Goal: Communication & Community: Answer question/provide support

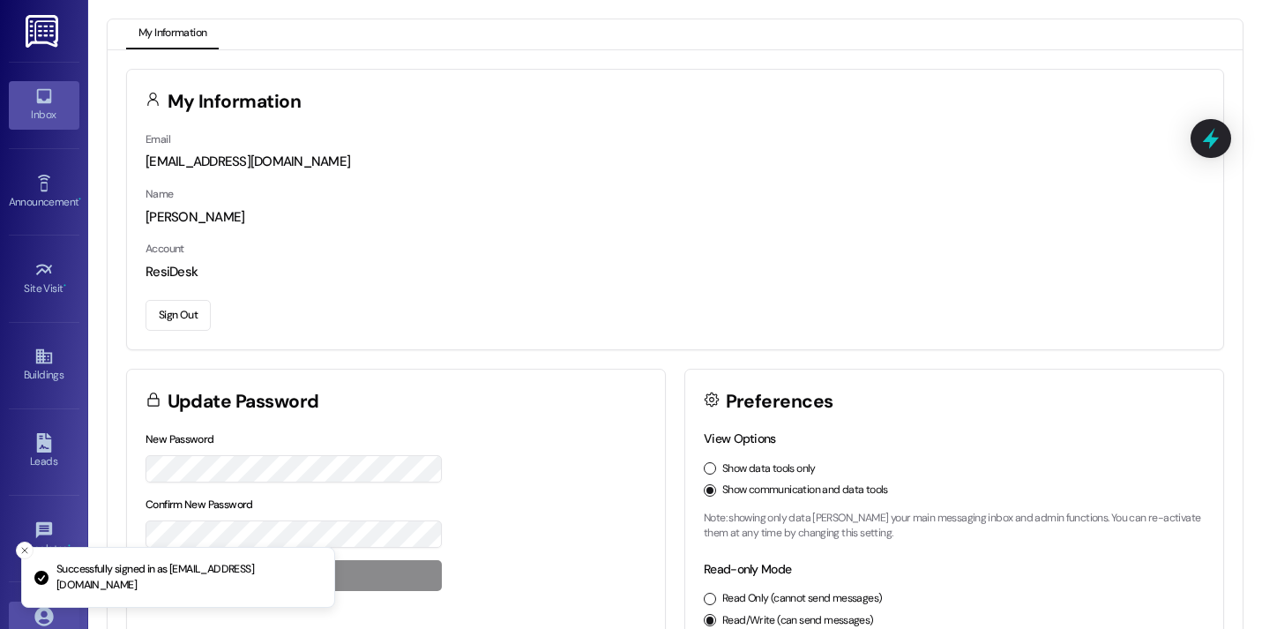
click at [33, 109] on div "Inbox" at bounding box center [44, 115] width 88 height 18
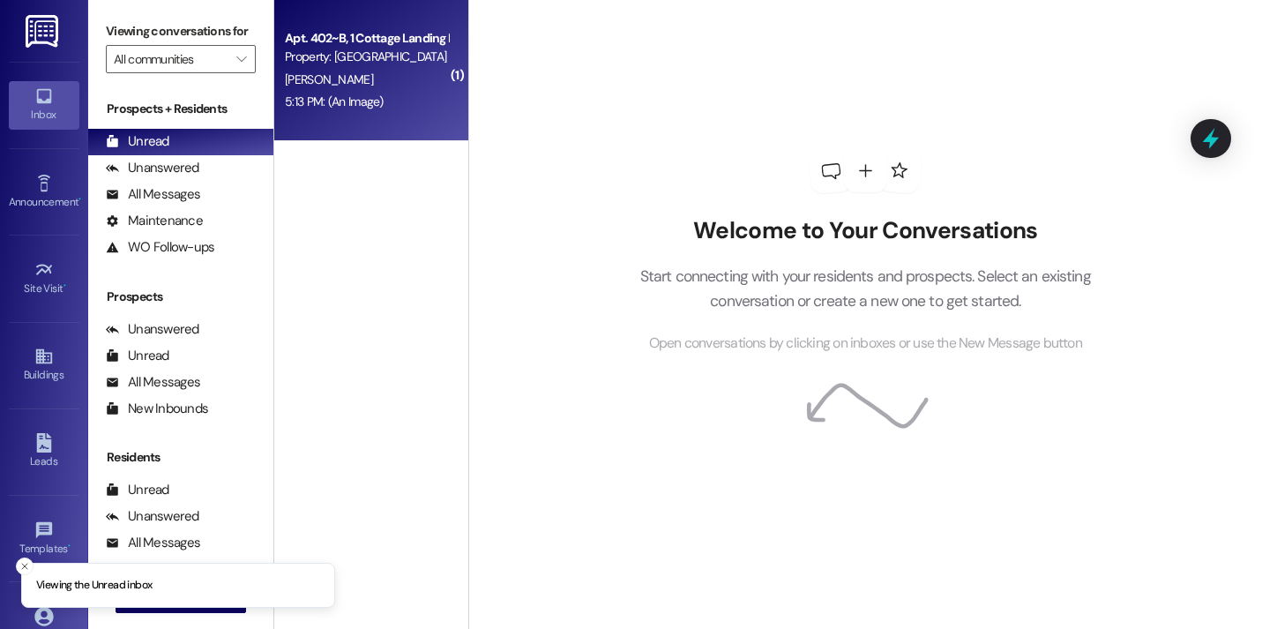
click at [288, 81] on span "K. Walters" at bounding box center [329, 79] width 88 height 16
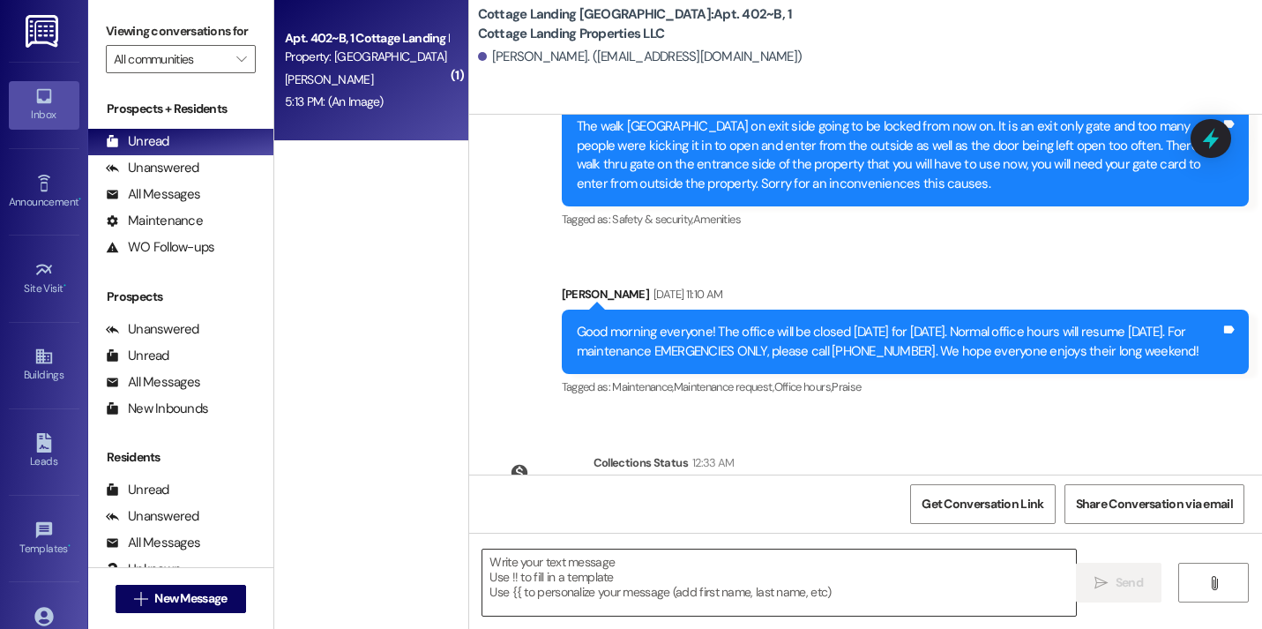
scroll to position [3220, 0]
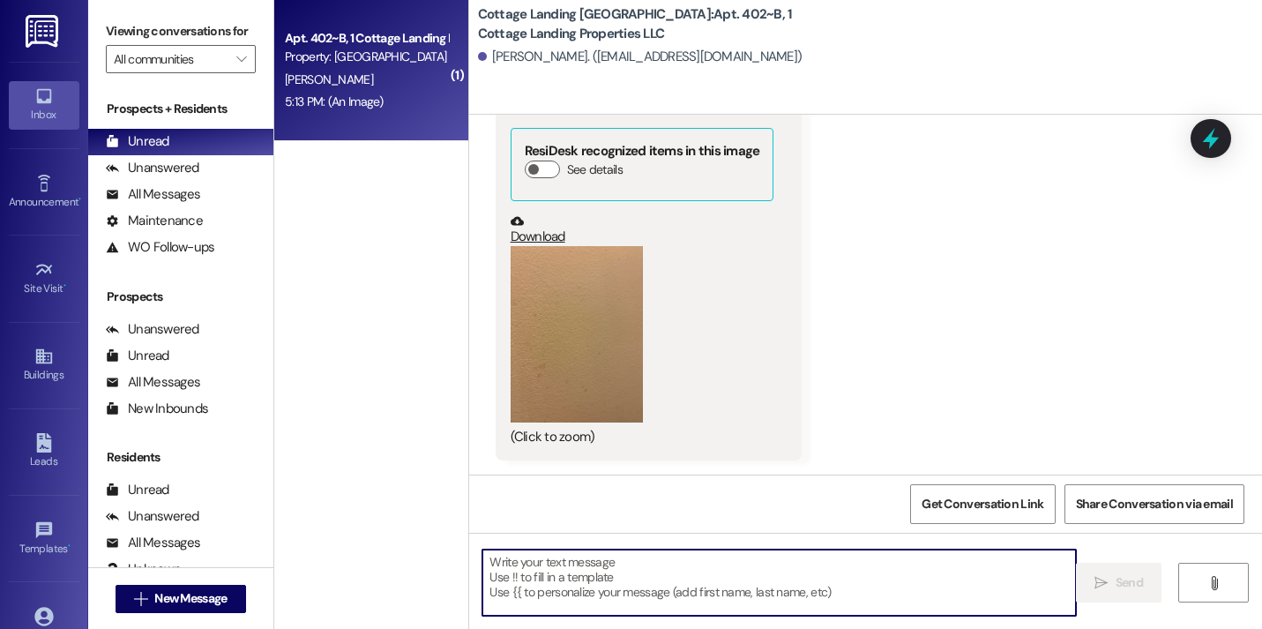
click at [594, 582] on textarea at bounding box center [779, 582] width 594 height 66
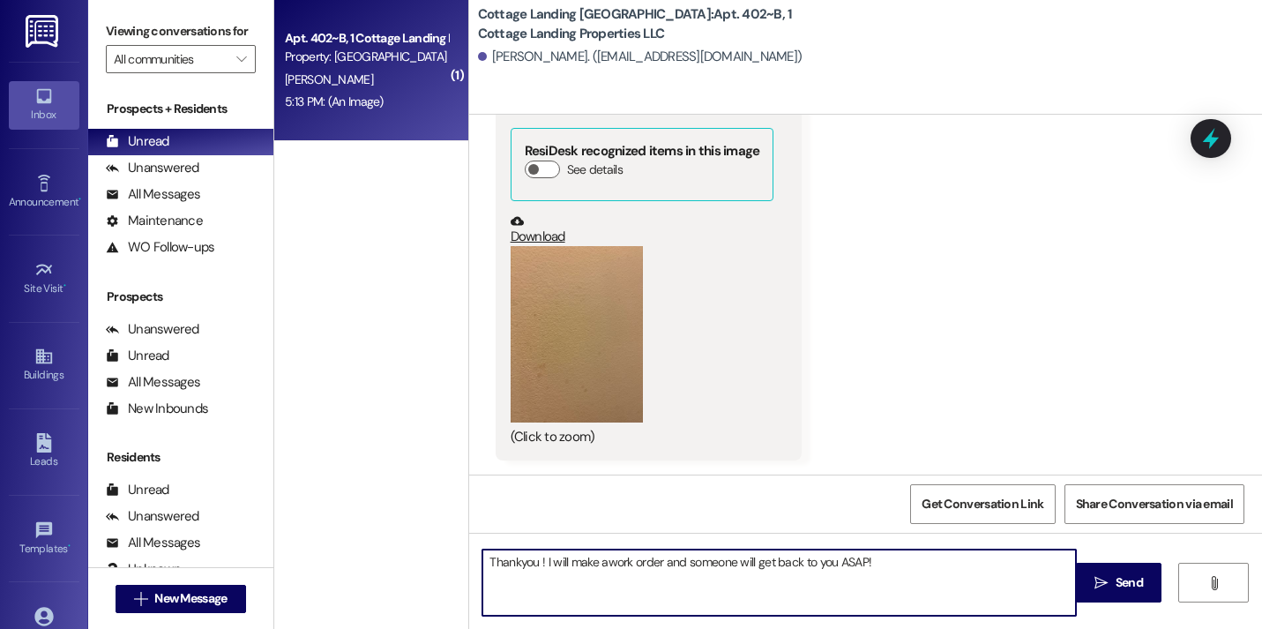
click at [602, 568] on textarea "Thankyou ! I will make awork order and someone will get back to you ASAP!" at bounding box center [779, 582] width 594 height 66
click at [600, 567] on textarea "Thankyou ! I will make awork order and someone will get back to you ASAP!" at bounding box center [779, 582] width 594 height 66
type textarea "Thankyou ! I will make a work order and someone will get back to you ASAP!"
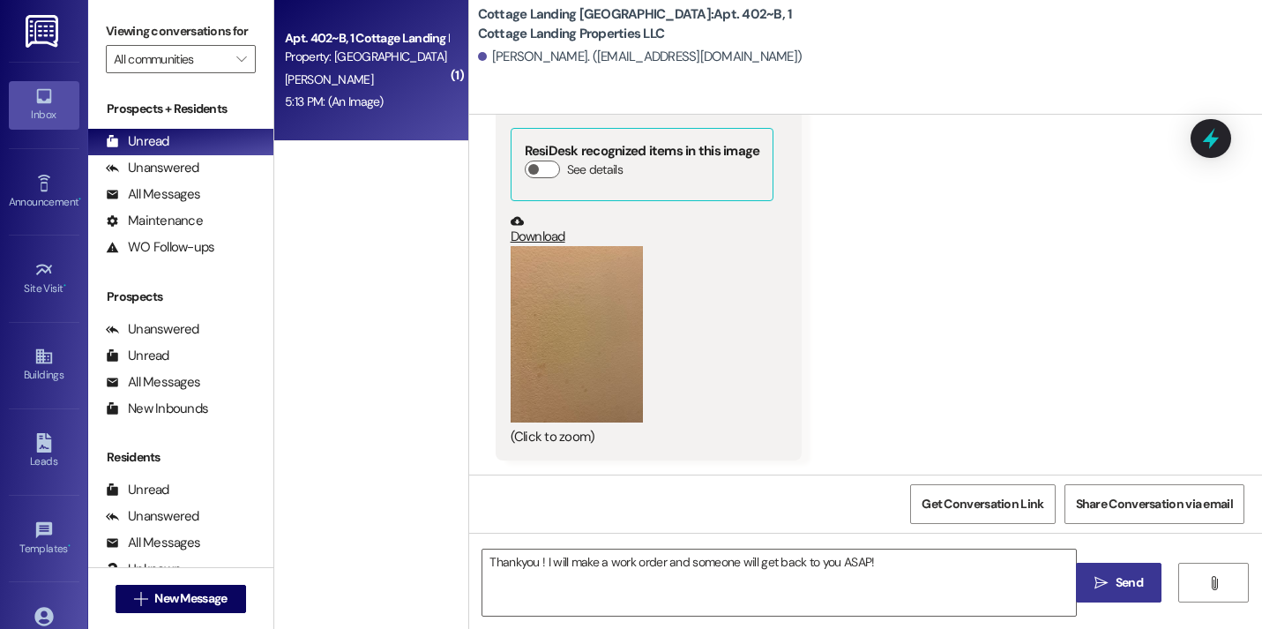
click at [1128, 594] on button " Send" at bounding box center [1119, 583] width 86 height 40
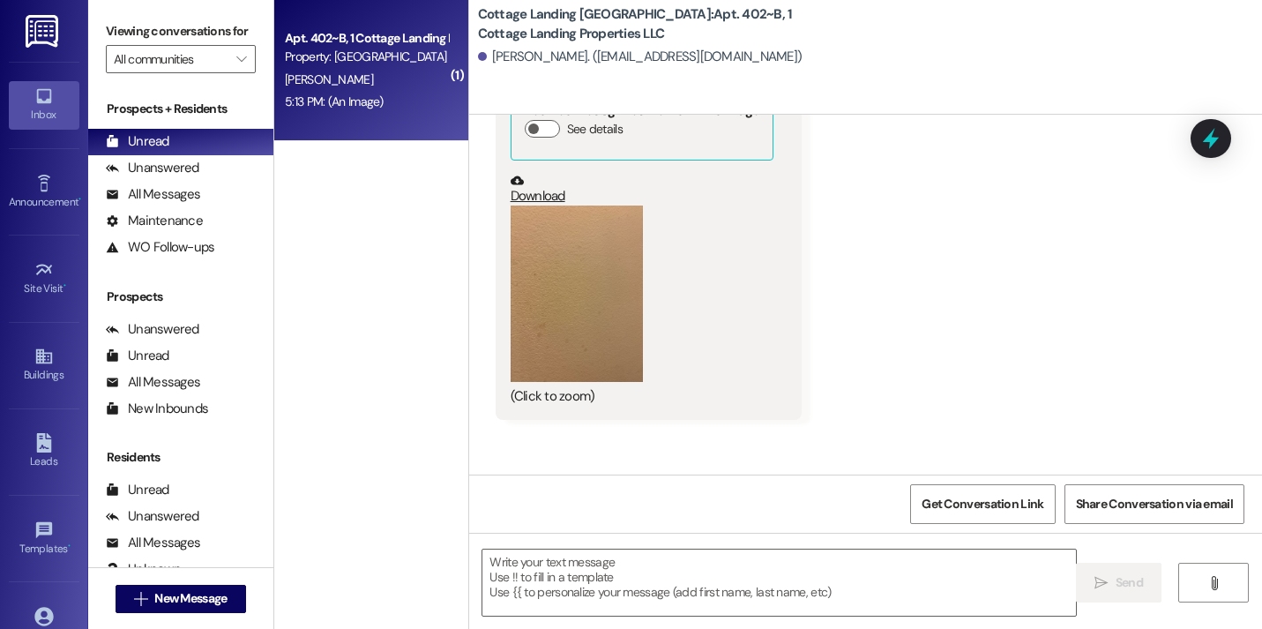
scroll to position [3240, 0]
click at [597, 324] on button "Zoom image" at bounding box center [577, 295] width 132 height 176
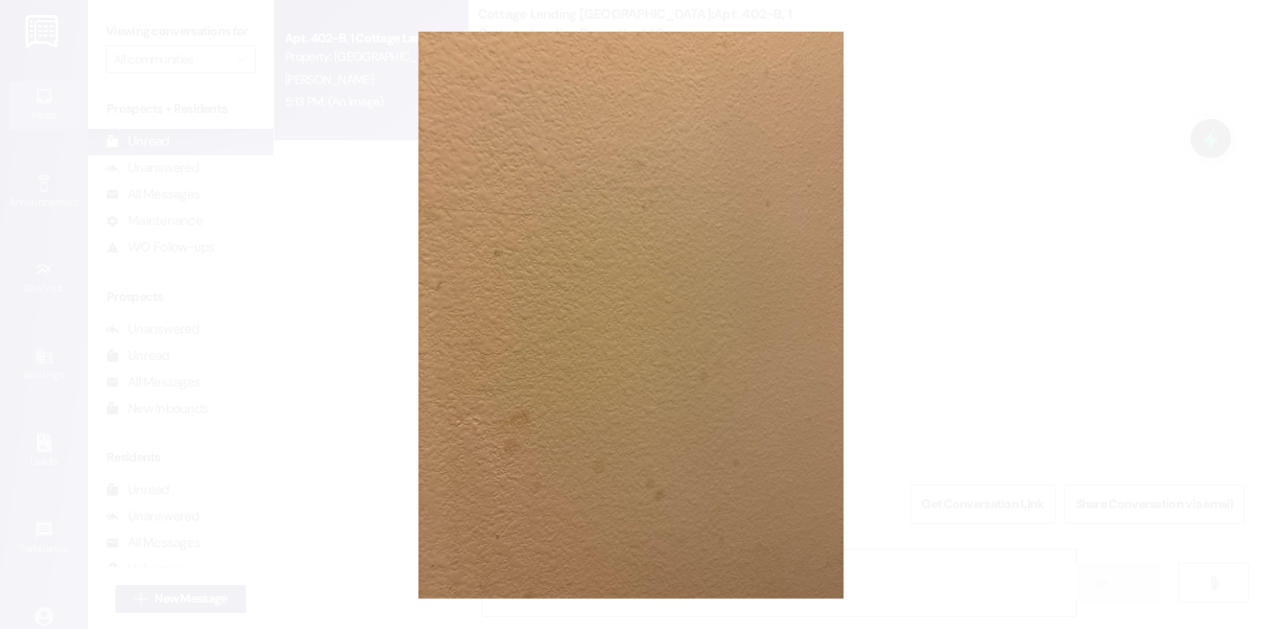
click at [407, 183] on button "Unzoom image" at bounding box center [631, 314] width 1262 height 629
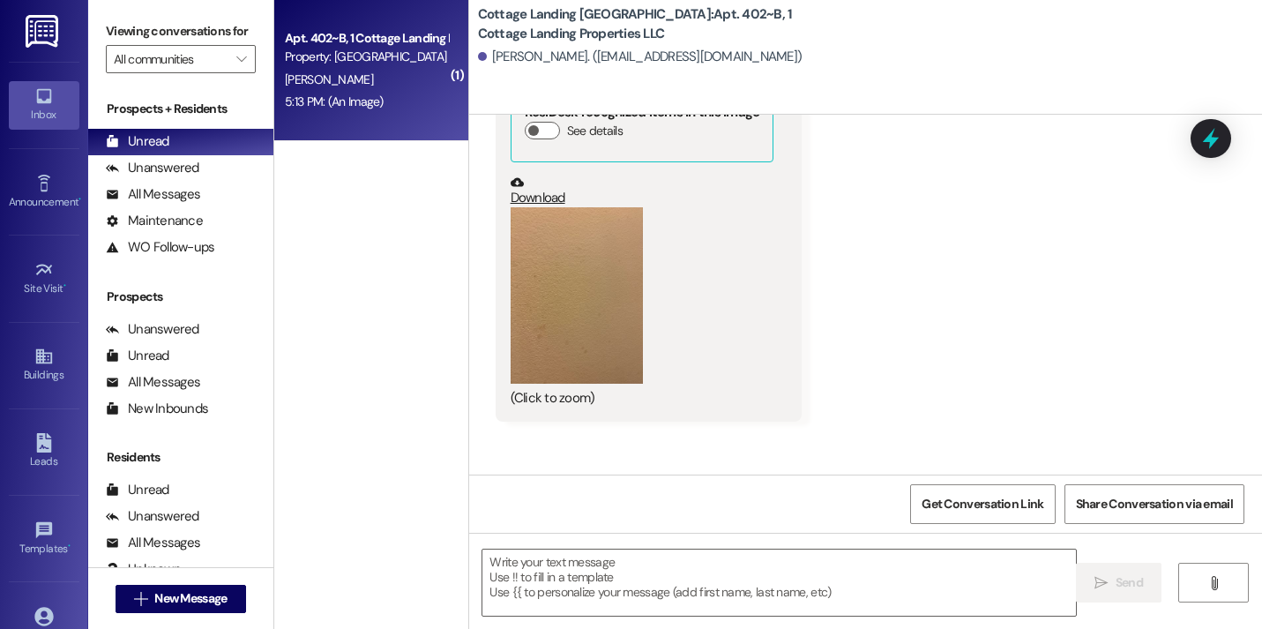
scroll to position [3342, 0]
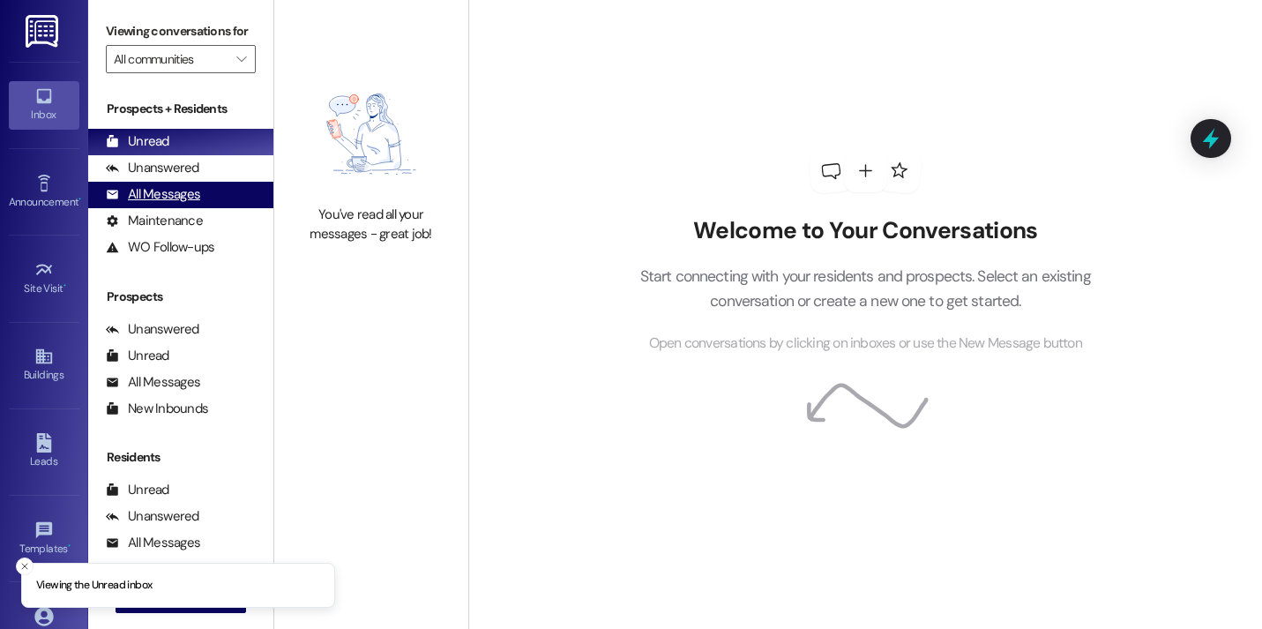
click at [213, 208] on div "All Messages (undefined)" at bounding box center [180, 195] width 185 height 26
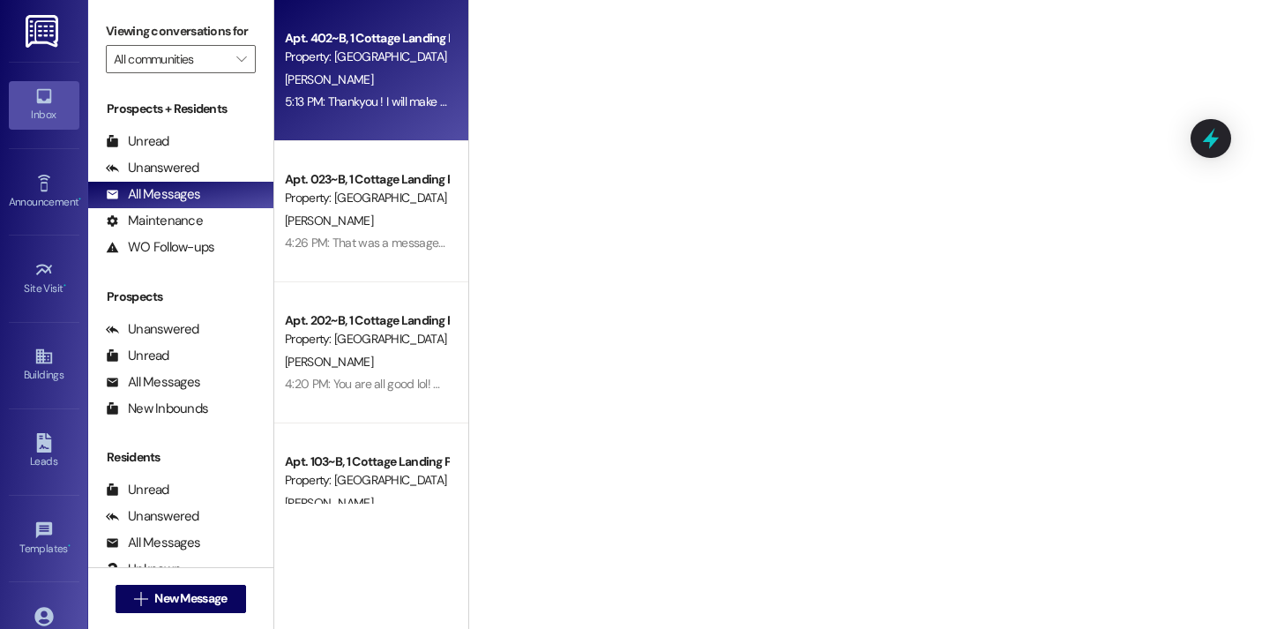
click at [305, 84] on span "[PERSON_NAME]" at bounding box center [329, 79] width 88 height 16
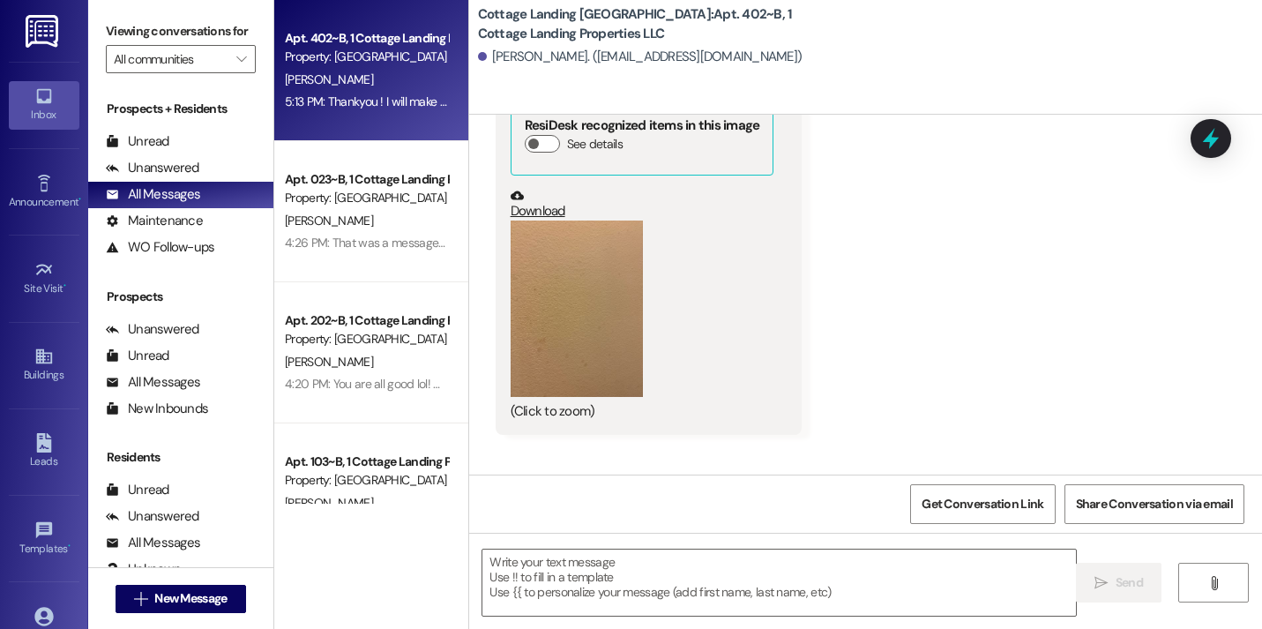
scroll to position [3219, 0]
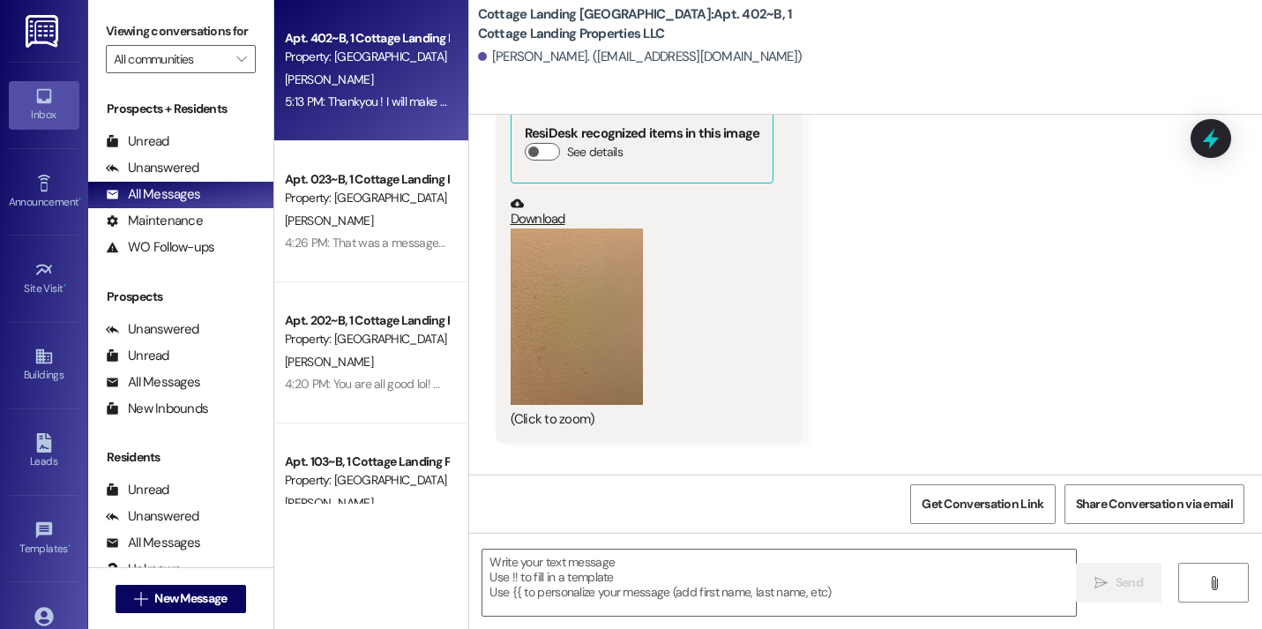
click at [598, 299] on button "Zoom image" at bounding box center [577, 316] width 132 height 176
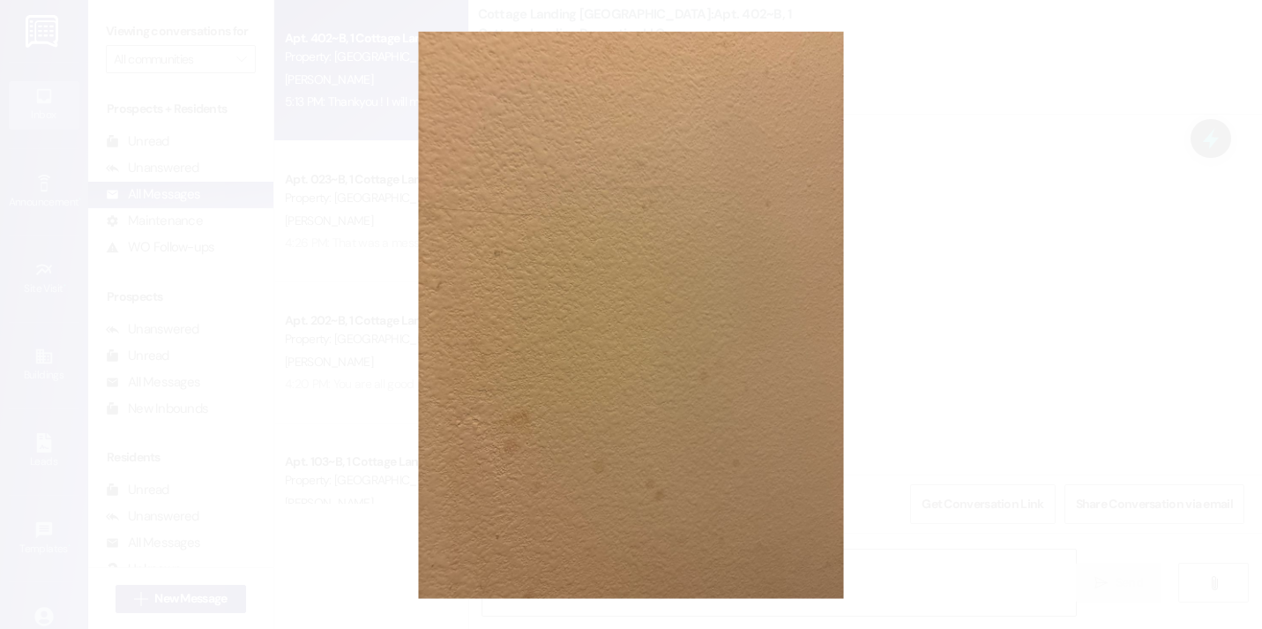
click at [895, 252] on button "Unzoom image" at bounding box center [631, 314] width 1262 height 629
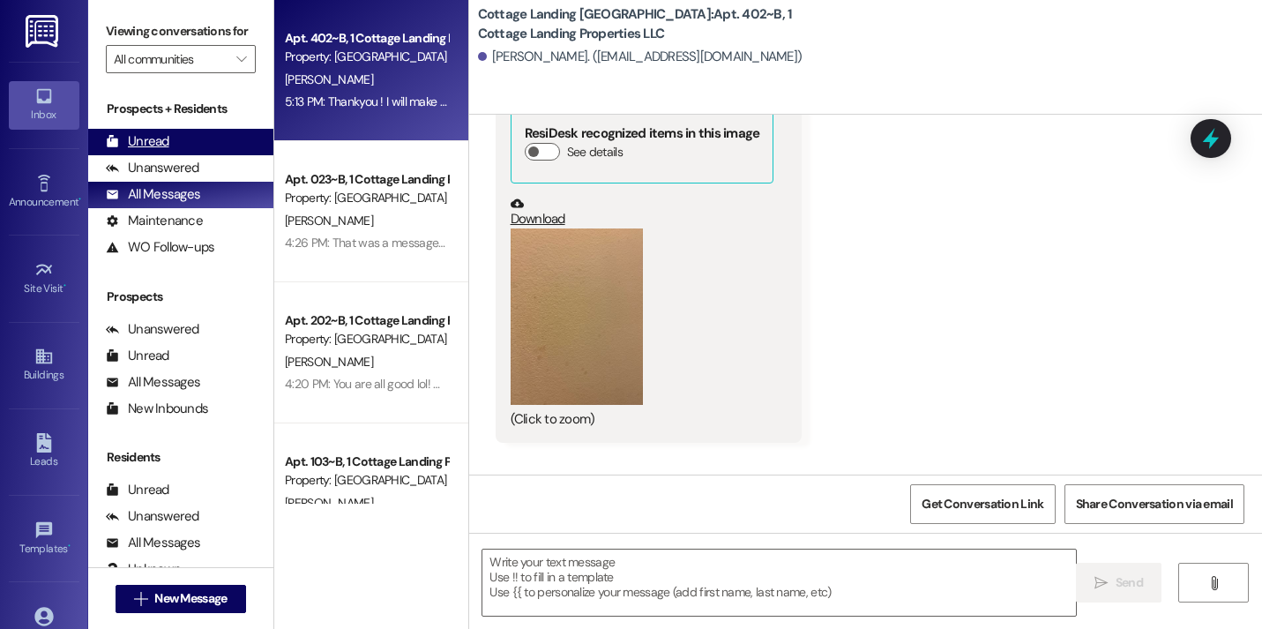
click at [131, 151] on div "Unread" at bounding box center [137, 141] width 63 height 19
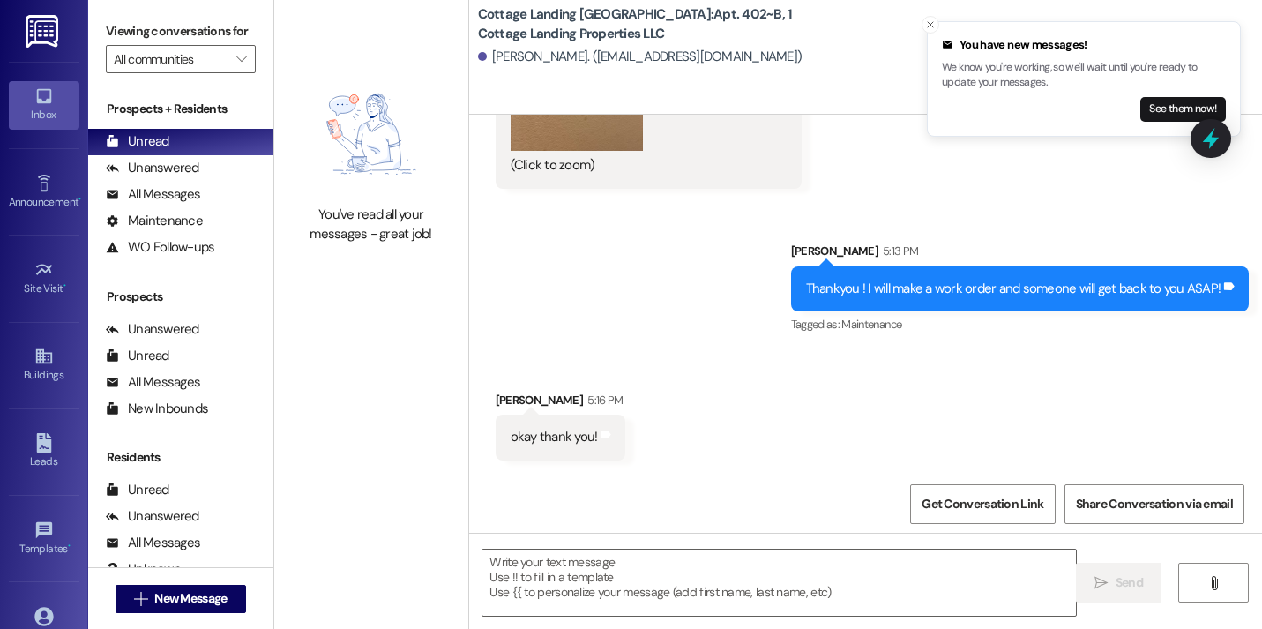
scroll to position [3491, 0]
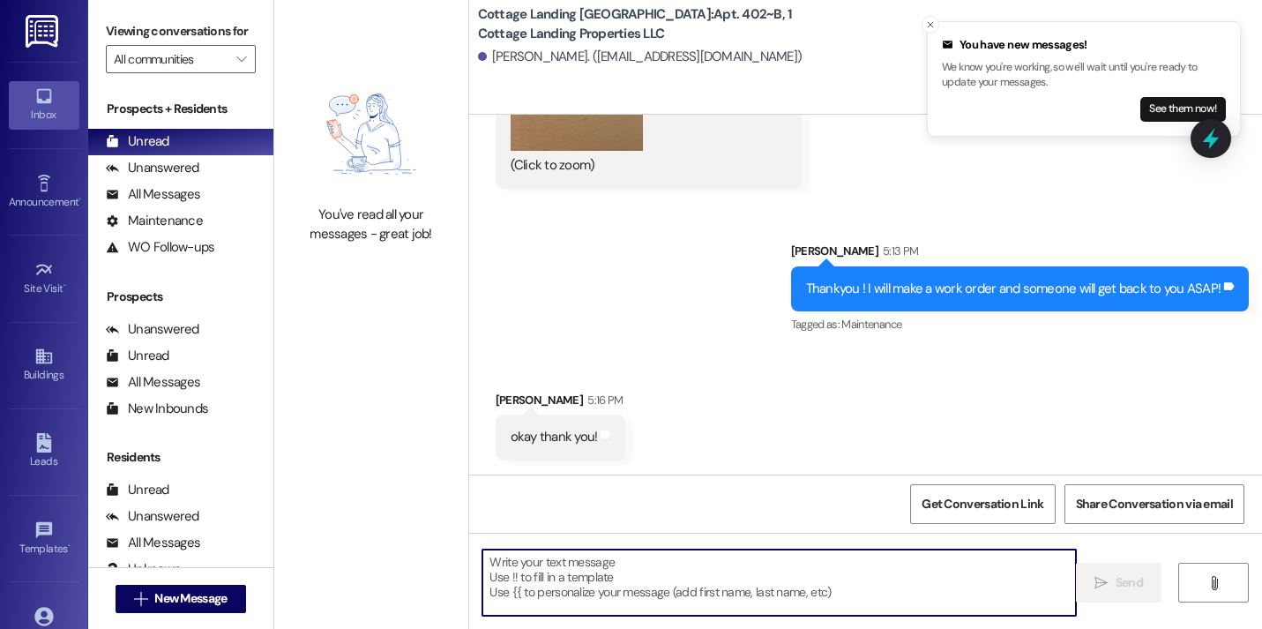
click at [646, 560] on textarea at bounding box center [779, 582] width 594 height 66
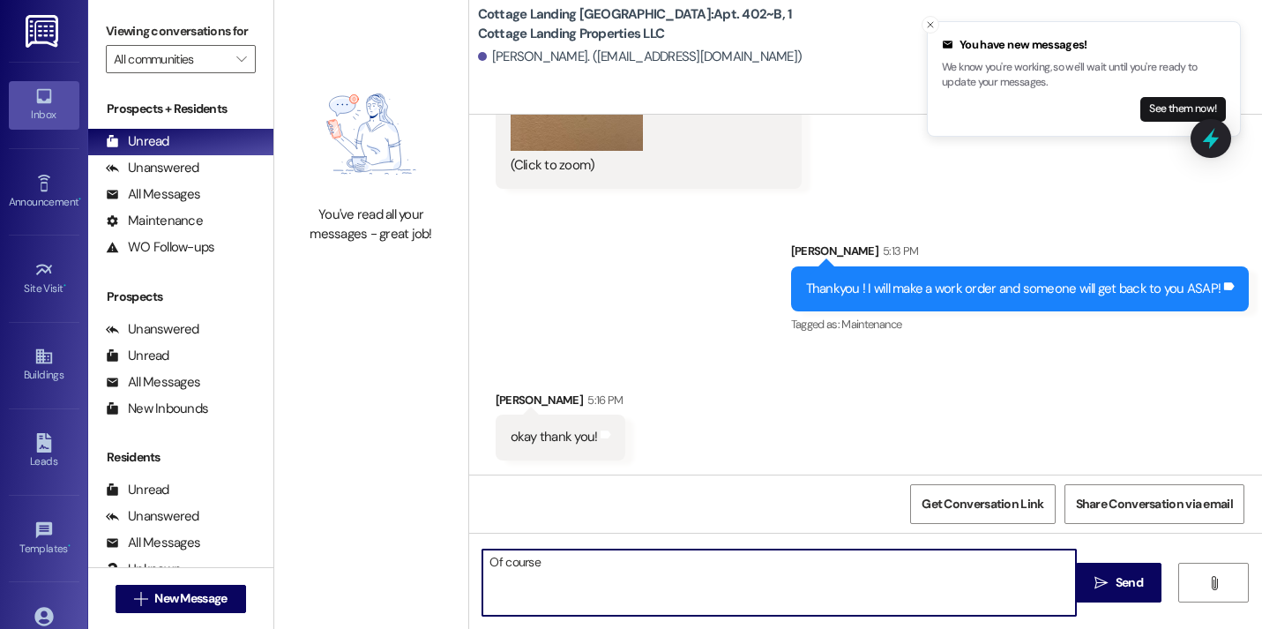
type textarea "Of course!"
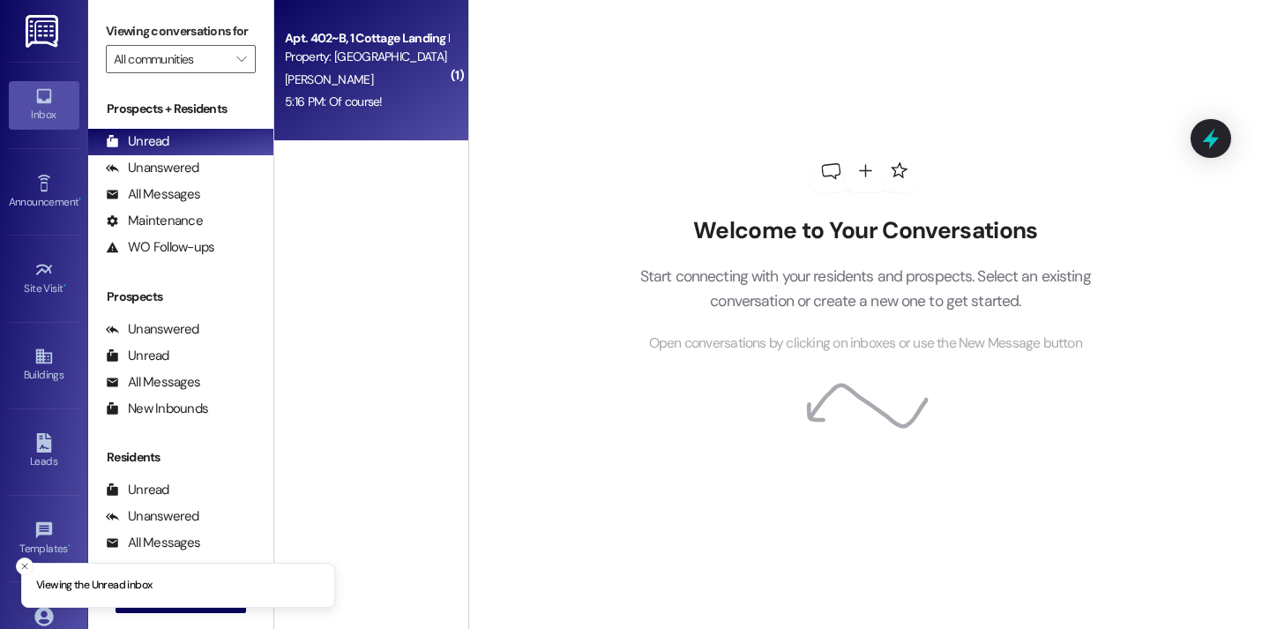
click at [296, 76] on span "K. Walters" at bounding box center [329, 79] width 88 height 16
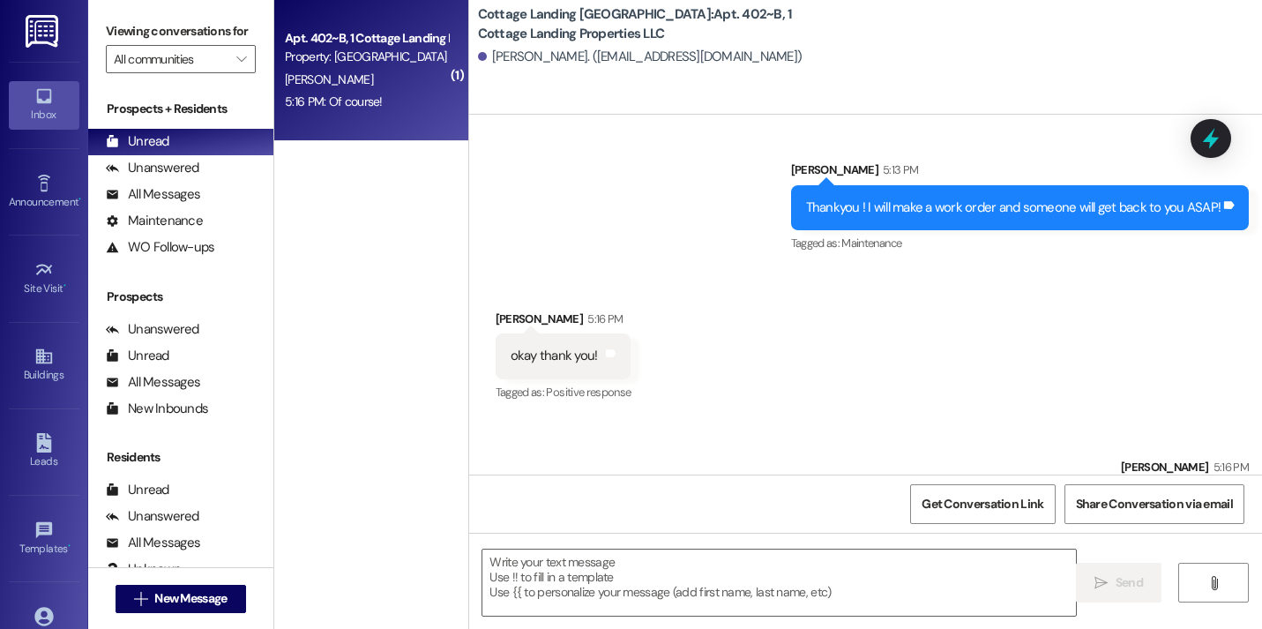
scroll to position [3516, 0]
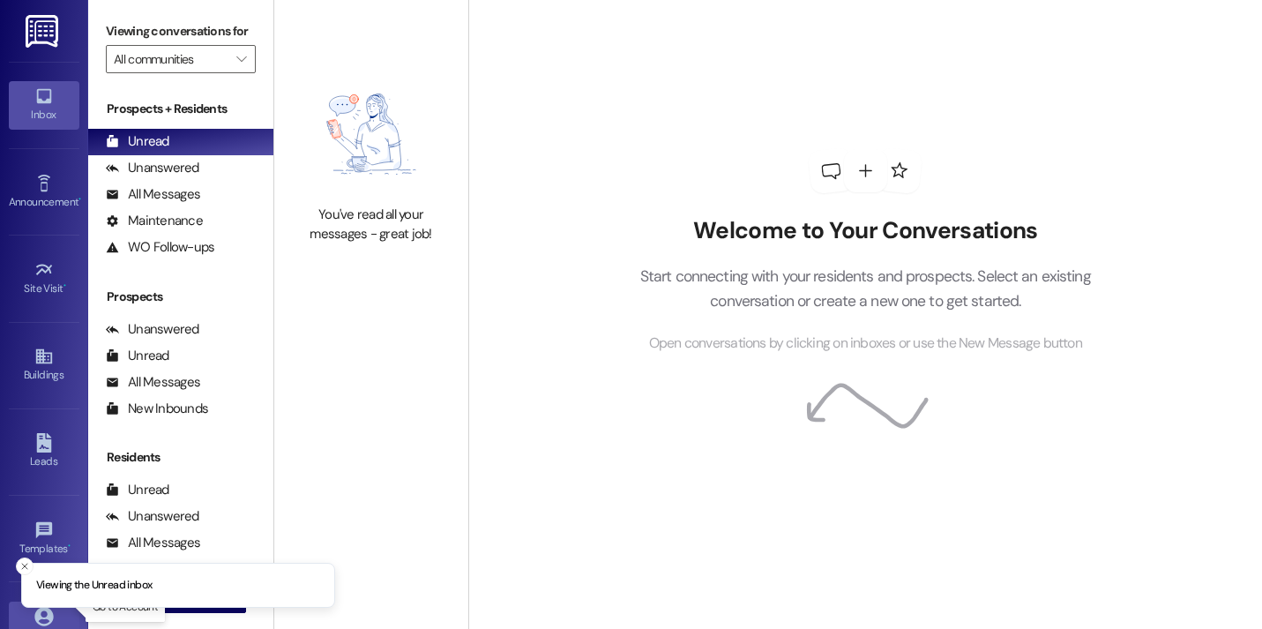
click at [44, 618] on icon at bounding box center [43, 616] width 19 height 19
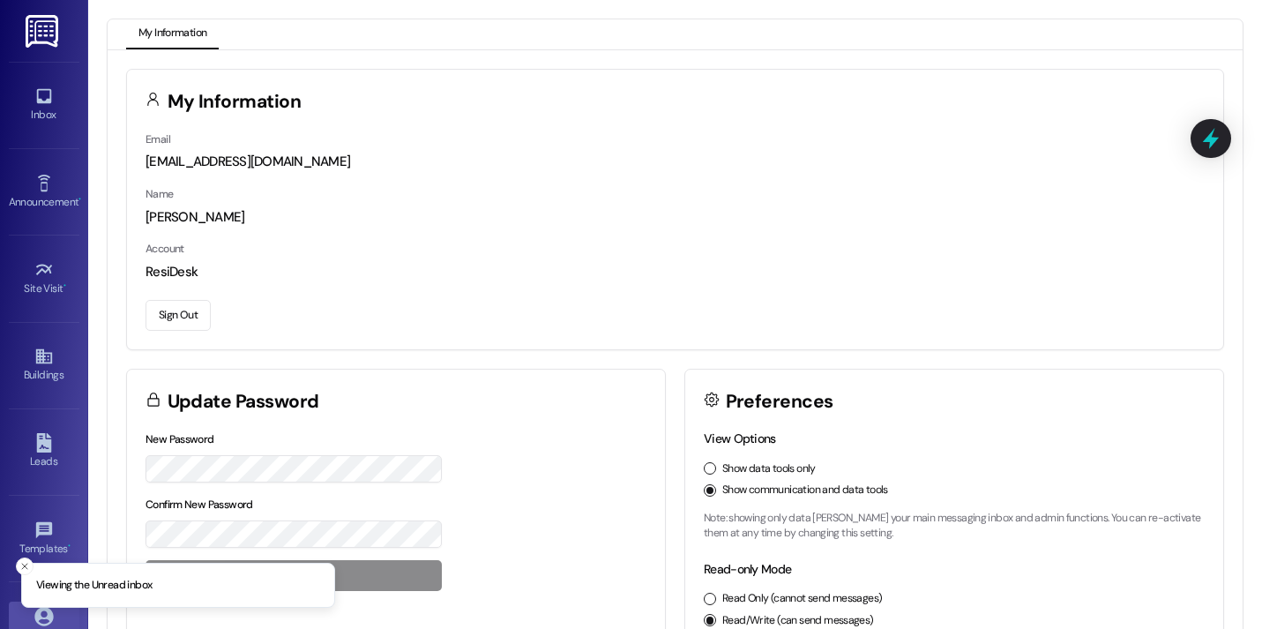
click at [190, 315] on button "Sign Out" at bounding box center [178, 315] width 65 height 31
